Goal: Answer question/provide support: Answer question/provide support

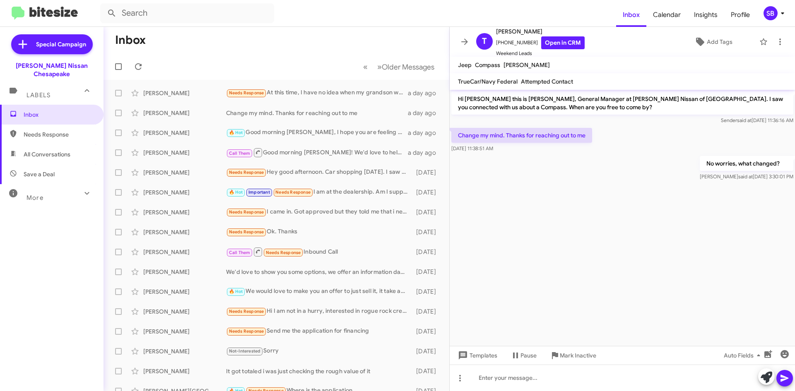
click at [46, 125] on span "Needs Response" at bounding box center [51, 135] width 103 height 20
type input "in:needs-response"
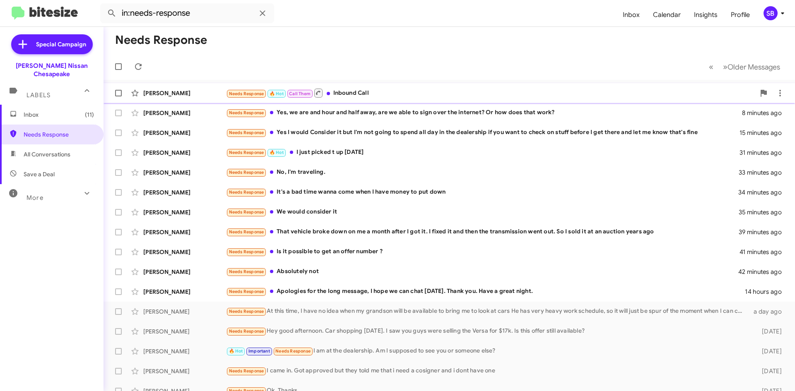
click at [389, 90] on div "Needs Response 🔥 Hot Call Them Inbound Call" at bounding box center [490, 93] width 529 height 10
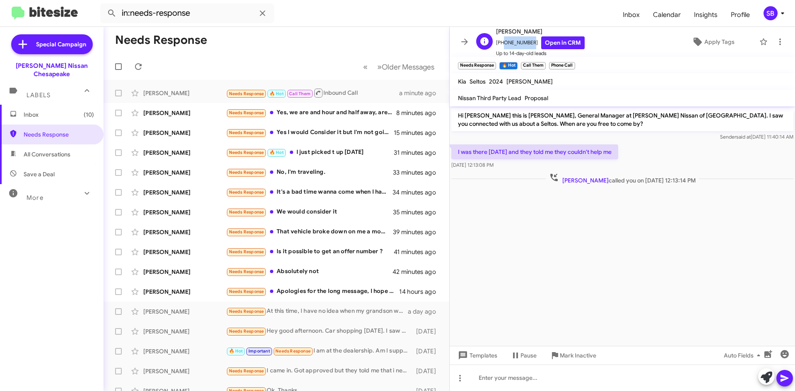
drag, startPoint x: 526, startPoint y: 41, endPoint x: 501, endPoint y: 46, distance: 25.7
click at [501, 46] on span "[PHONE_NUMBER] Open in CRM" at bounding box center [540, 42] width 89 height 13
copy span "7577539696"
click at [582, 356] on span "Mark Inactive" at bounding box center [578, 355] width 36 height 15
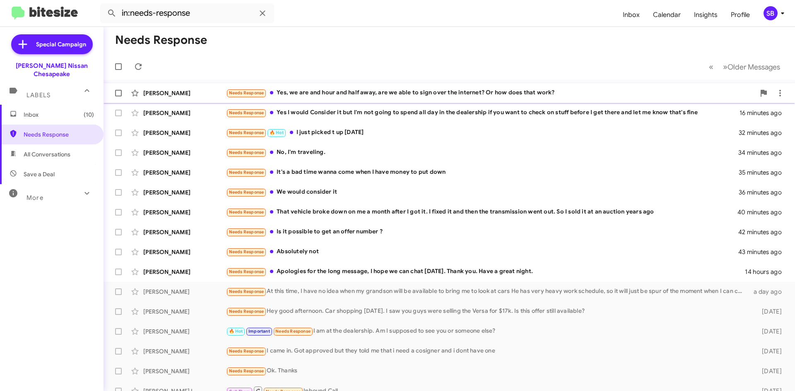
click at [367, 91] on div "Needs Response Yes, we are and hour and half away, are we able to sign over the…" at bounding box center [490, 93] width 529 height 10
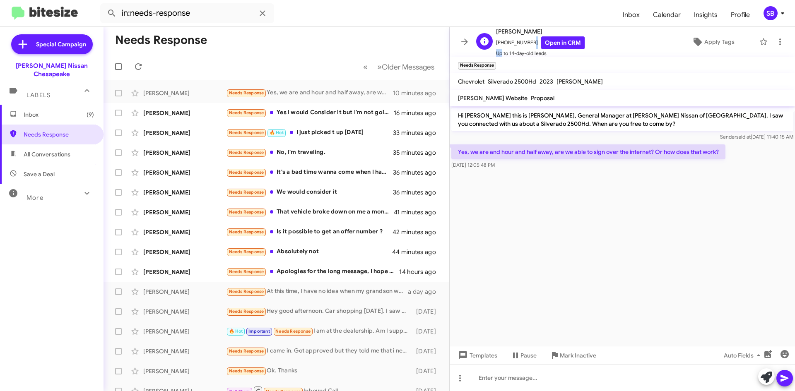
scroll to position [1, 0]
drag, startPoint x: 526, startPoint y: 41, endPoint x: 500, endPoint y: 44, distance: 26.7
click at [500, 44] on span "[PHONE_NUMBER] Open in CRM" at bounding box center [540, 42] width 89 height 13
copy span "7247778890"
click at [332, 117] on div "Needs Response Yes I would Consider it but I'm not going to spend all day in th…" at bounding box center [317, 113] width 183 height 10
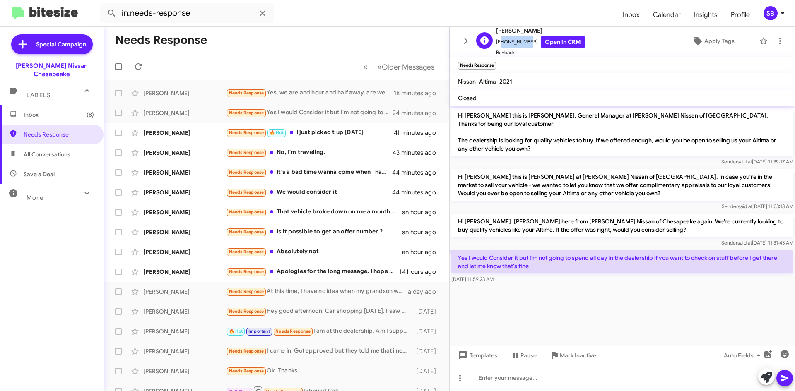
drag, startPoint x: 524, startPoint y: 40, endPoint x: 499, endPoint y: 46, distance: 26.0
click at [499, 46] on span "[PHONE_NUMBER] Open in CRM" at bounding box center [540, 42] width 89 height 13
drag, startPoint x: 527, startPoint y: 42, endPoint x: 502, endPoint y: 46, distance: 26.1
click at [502, 46] on span "[PHONE_NUMBER] Open in CRM" at bounding box center [540, 42] width 89 height 13
copy span "7573835813"
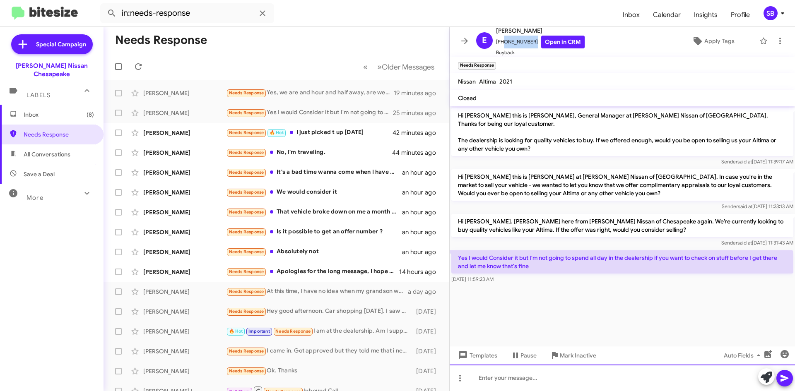
click at [510, 375] on div at bounding box center [622, 378] width 345 height 26
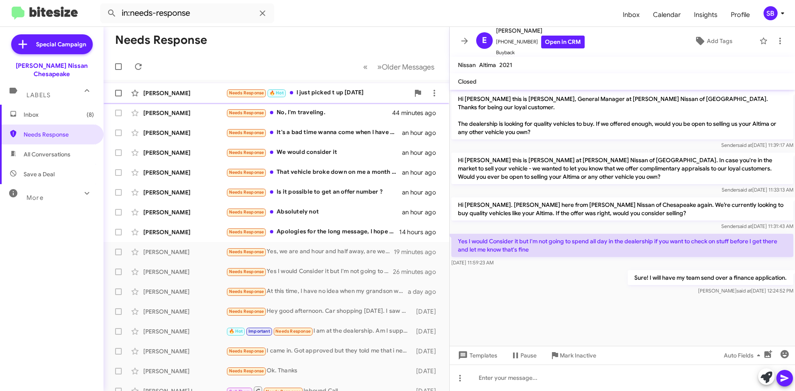
click at [334, 100] on div "[PERSON_NAME] Needs Response 🔥 Hot I just picked t up [DATE]" at bounding box center [276, 93] width 332 height 17
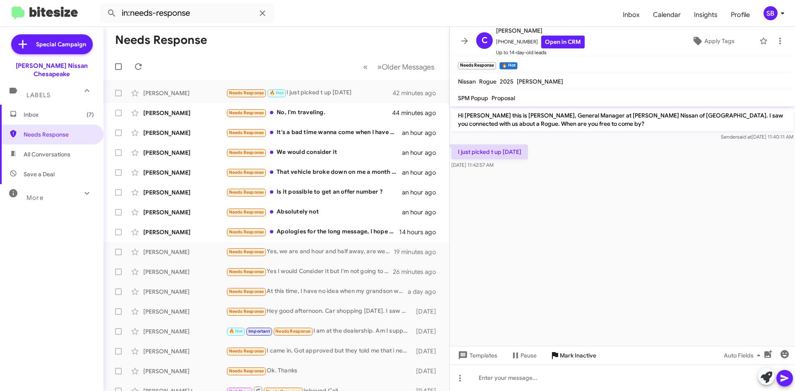
click at [575, 353] on span "Mark Inactive" at bounding box center [578, 355] width 36 height 15
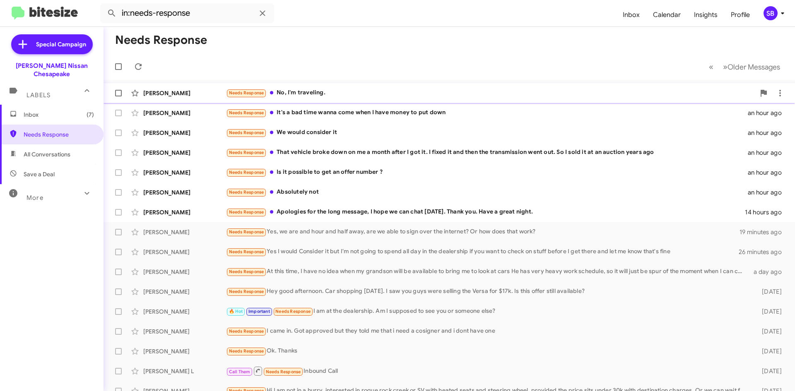
click at [340, 87] on div "[PERSON_NAME] Needs Response No, I'm traveling. 44 minutes ago" at bounding box center [449, 93] width 678 height 17
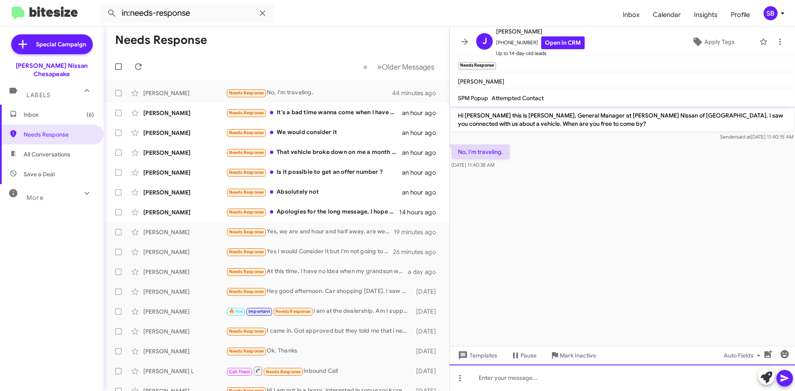
click at [514, 382] on div at bounding box center [622, 378] width 345 height 26
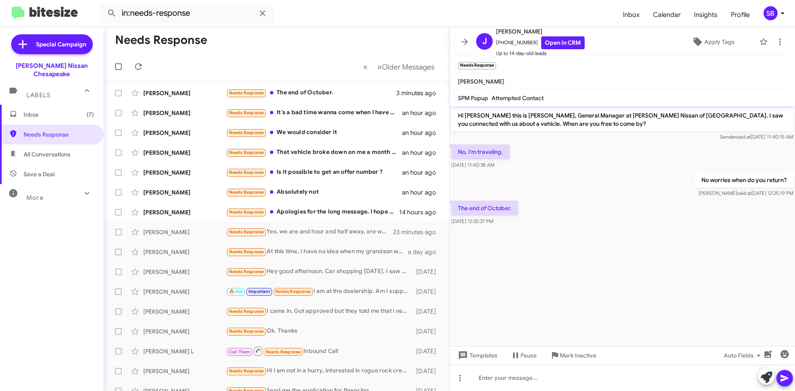
click at [55, 111] on span "Inbox (7)" at bounding box center [59, 115] width 70 height 8
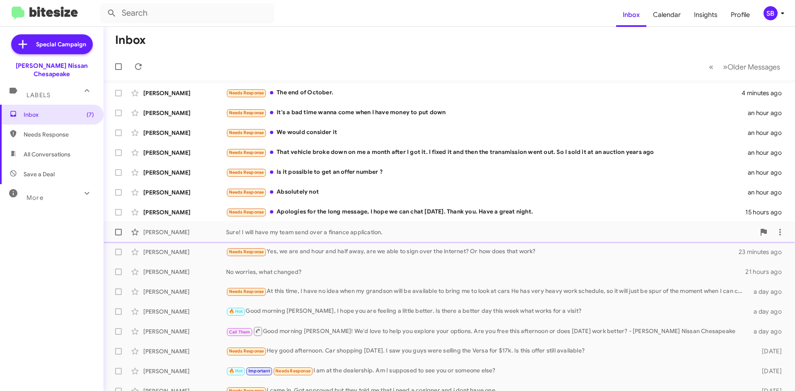
click at [261, 228] on div "Sure! I will have my team send over a finance application." at bounding box center [490, 232] width 529 height 8
